Goal: Navigation & Orientation: Go to known website

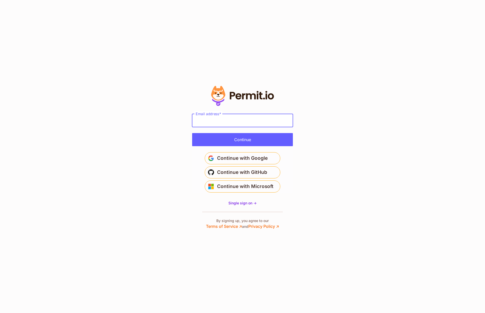
paste input "**********"
type input "**********"
click at [209, 141] on button "Continue" at bounding box center [242, 139] width 101 height 13
